Goal: Use online tool/utility: Utilize a website feature to perform a specific function

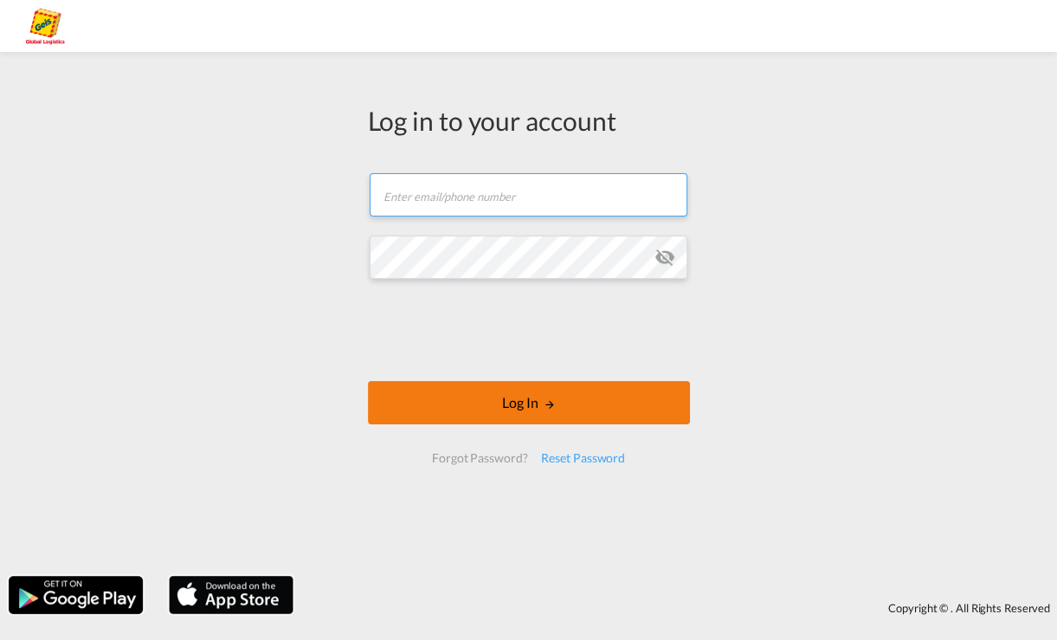
type input "[EMAIL_ADDRESS][PERSON_NAME][DOMAIN_NAME]"
click at [539, 409] on button "Log In" at bounding box center [529, 402] width 322 height 43
